Goal: Transaction & Acquisition: Download file/media

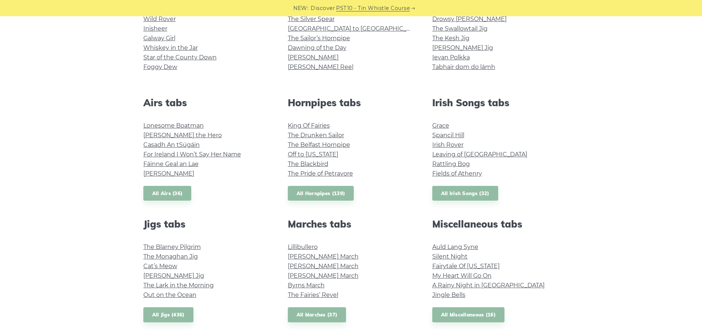
scroll to position [221, 0]
click at [469, 196] on link "All Irish Songs (32)" at bounding box center [465, 192] width 66 height 15
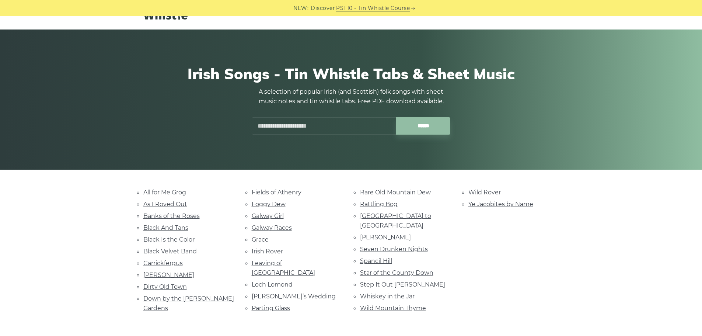
scroll to position [111, 0]
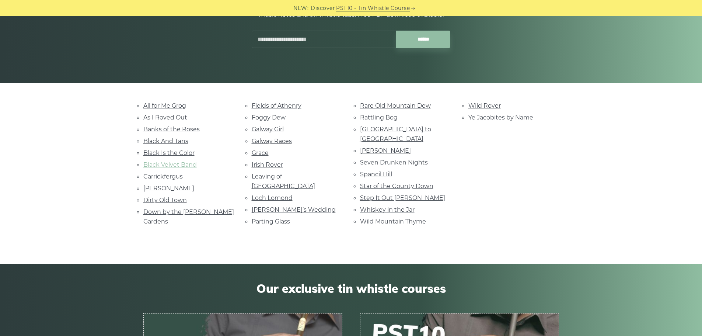
click at [159, 166] on link "Black Velvet Band" at bounding box center [169, 164] width 53 height 7
click at [381, 147] on link "[PERSON_NAME]" at bounding box center [385, 150] width 51 height 7
click at [390, 218] on link "Wild Mountain Thyme" at bounding box center [393, 221] width 66 height 7
click at [188, 163] on link "Black Velvet Band" at bounding box center [169, 164] width 53 height 7
click at [177, 200] on link "Dirty Old Town" at bounding box center [164, 199] width 43 height 7
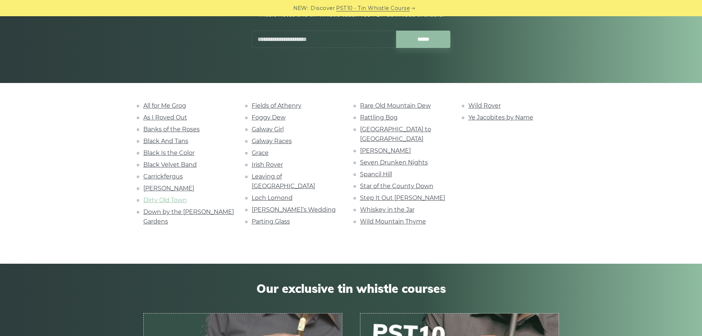
click at [167, 199] on link "Dirty Old Town" at bounding box center [164, 199] width 43 height 7
click at [383, 171] on link "Spancil Hill" at bounding box center [376, 174] width 32 height 7
click at [403, 218] on link "Wild Mountain Thyme" at bounding box center [393, 221] width 66 height 7
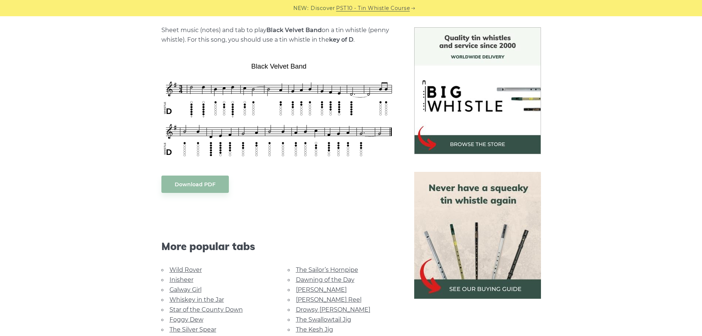
scroll to position [184, 0]
click at [217, 183] on body "NEW: Discover PST10 - Tin Whistle Course Lessons Fingering Charts Tabs & Notes …" at bounding box center [351, 341] width 702 height 1051
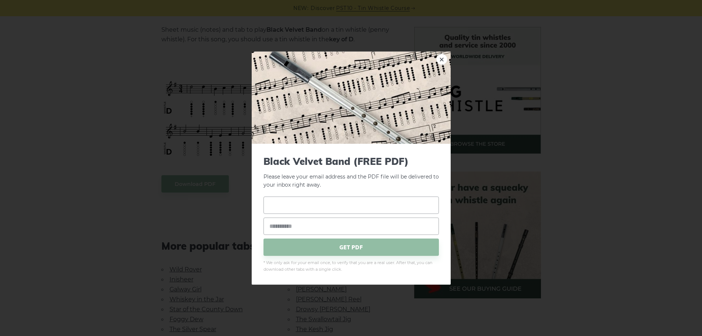
click at [285, 205] on input "text" at bounding box center [351, 204] width 175 height 17
type input "***"
click at [285, 220] on input "email" at bounding box center [351, 225] width 175 height 17
type input "**********"
click at [323, 245] on span "GET PDF" at bounding box center [351, 246] width 175 height 17
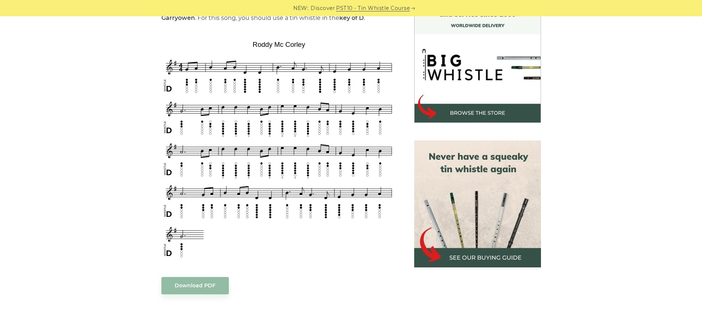
scroll to position [221, 0]
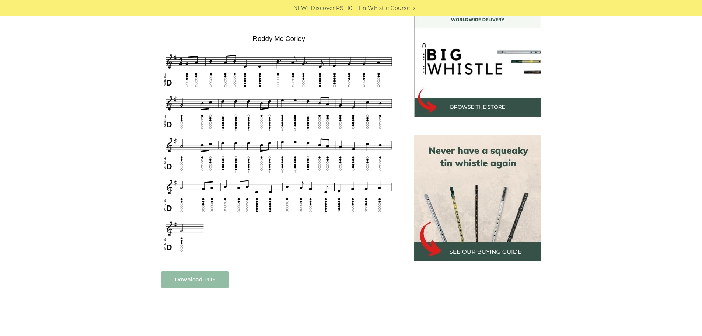
click at [193, 275] on link "Download PDF" at bounding box center [194, 279] width 67 height 17
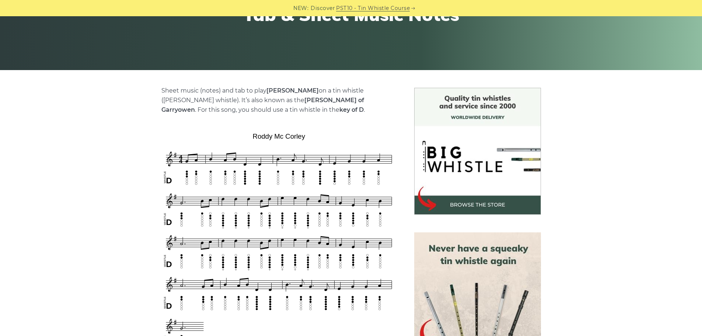
scroll to position [0, 0]
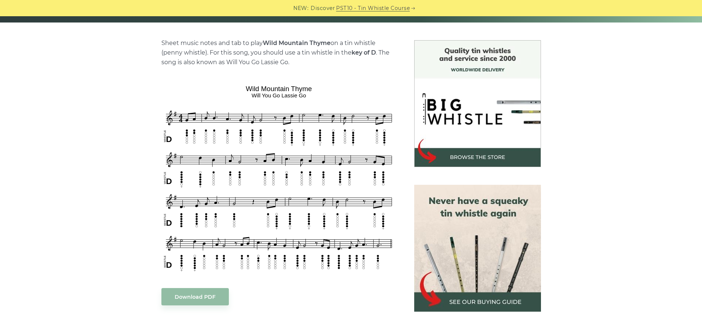
scroll to position [184, 0]
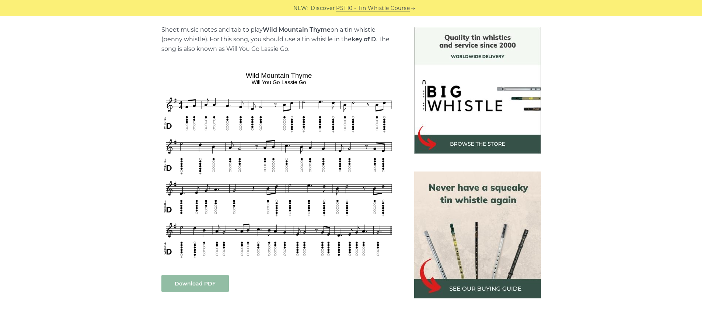
click at [219, 283] on link "Download PDF" at bounding box center [194, 283] width 67 height 17
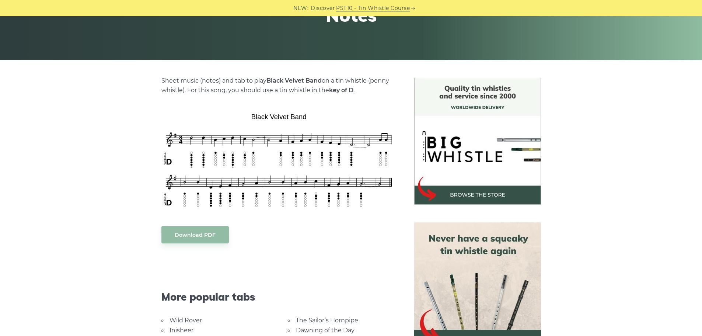
scroll to position [147, 0]
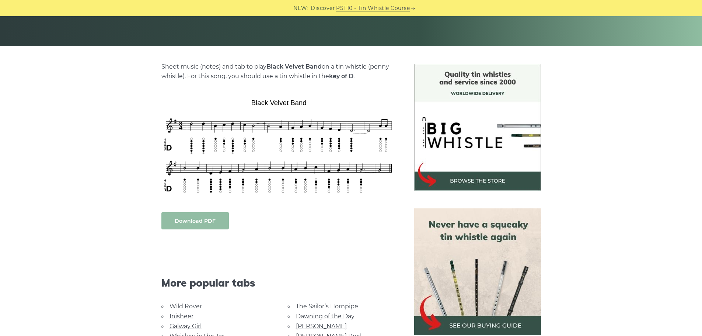
click at [211, 222] on link "Download PDF" at bounding box center [194, 220] width 67 height 17
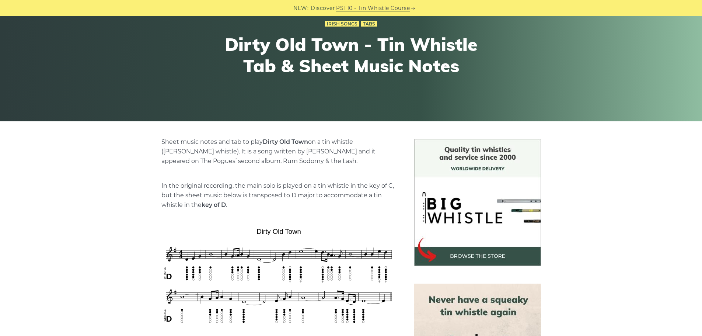
scroll to position [184, 0]
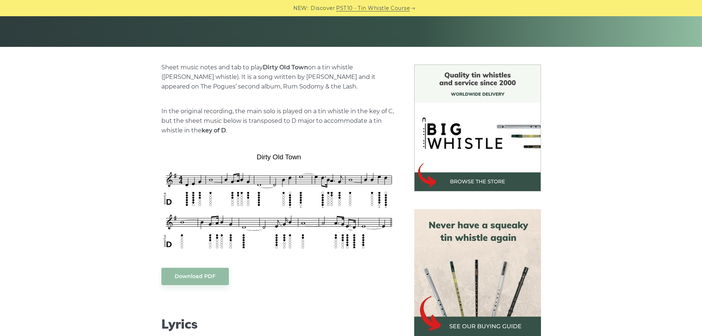
scroll to position [147, 0]
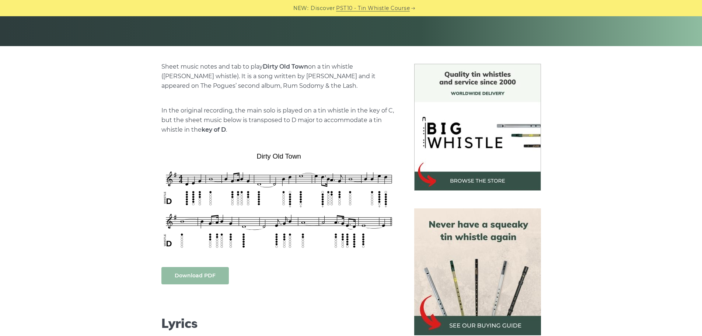
click at [209, 273] on link "Download PDF" at bounding box center [194, 275] width 67 height 17
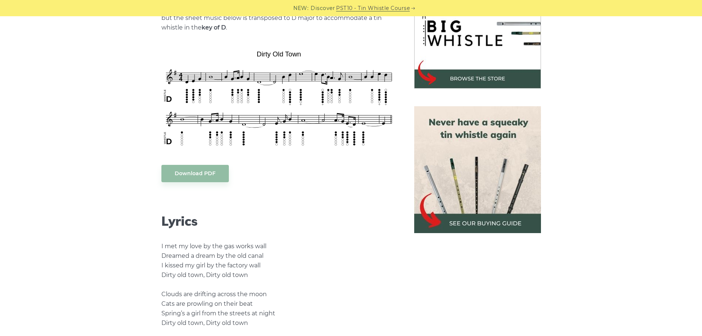
scroll to position [258, 0]
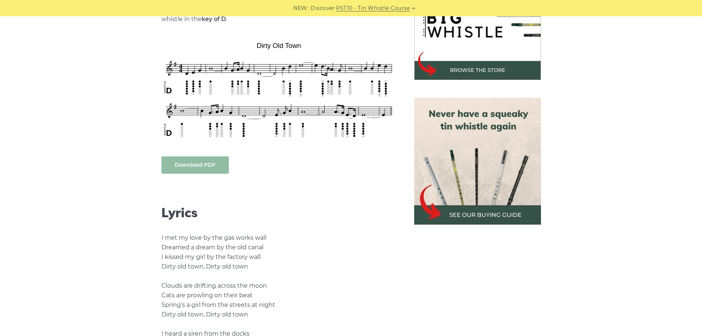
click at [199, 170] on link "Download PDF" at bounding box center [194, 164] width 67 height 17
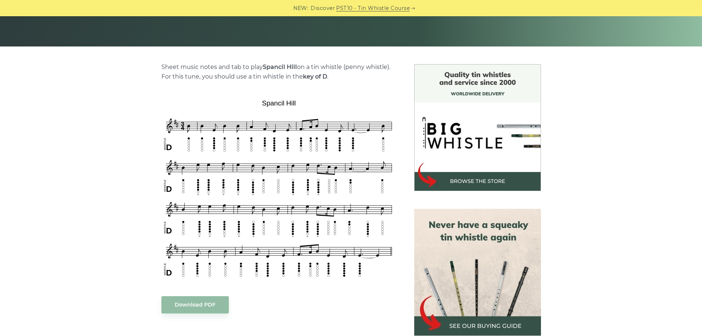
scroll to position [147, 0]
click at [201, 308] on link "Download PDF" at bounding box center [194, 304] width 67 height 17
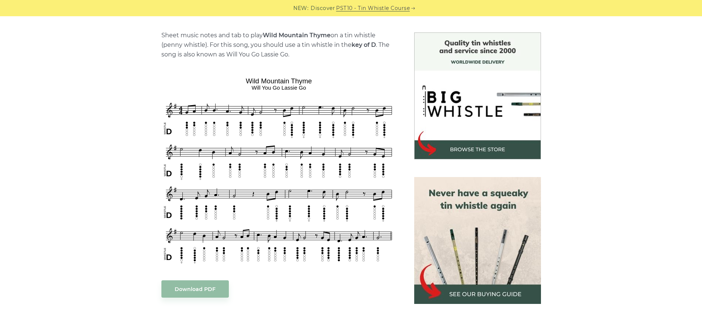
scroll to position [258, 0]
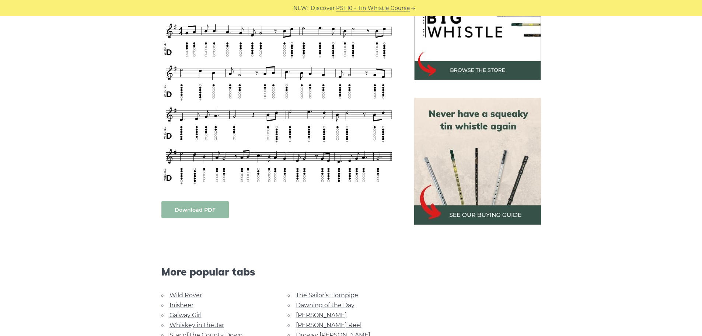
click at [195, 215] on link "Download PDF" at bounding box center [194, 209] width 67 height 17
